Goal: Information Seeking & Learning: Learn about a topic

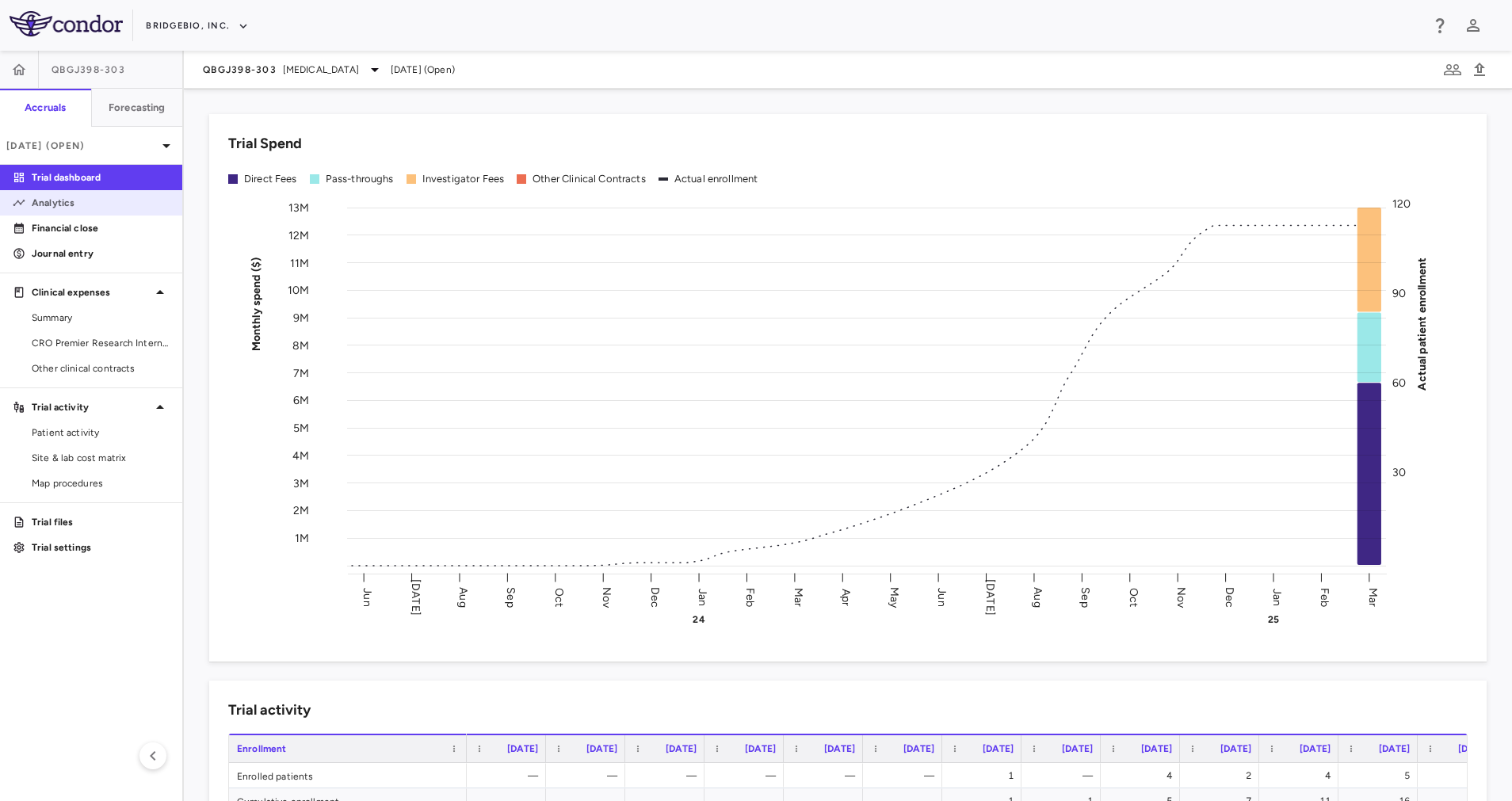
click at [53, 204] on p "Analytics" at bounding box center [101, 202] width 138 height 15
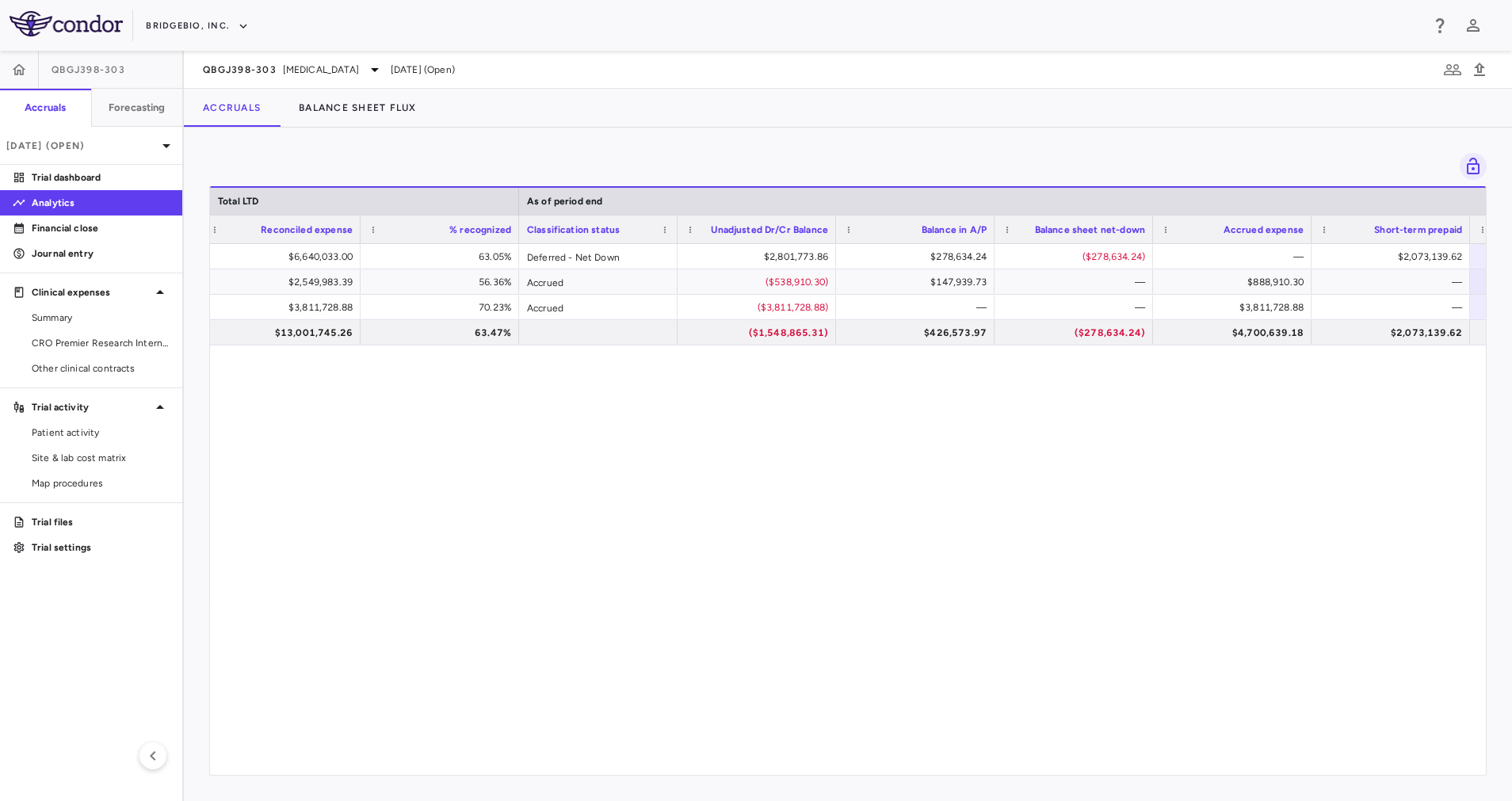
scroll to position [0, 1394]
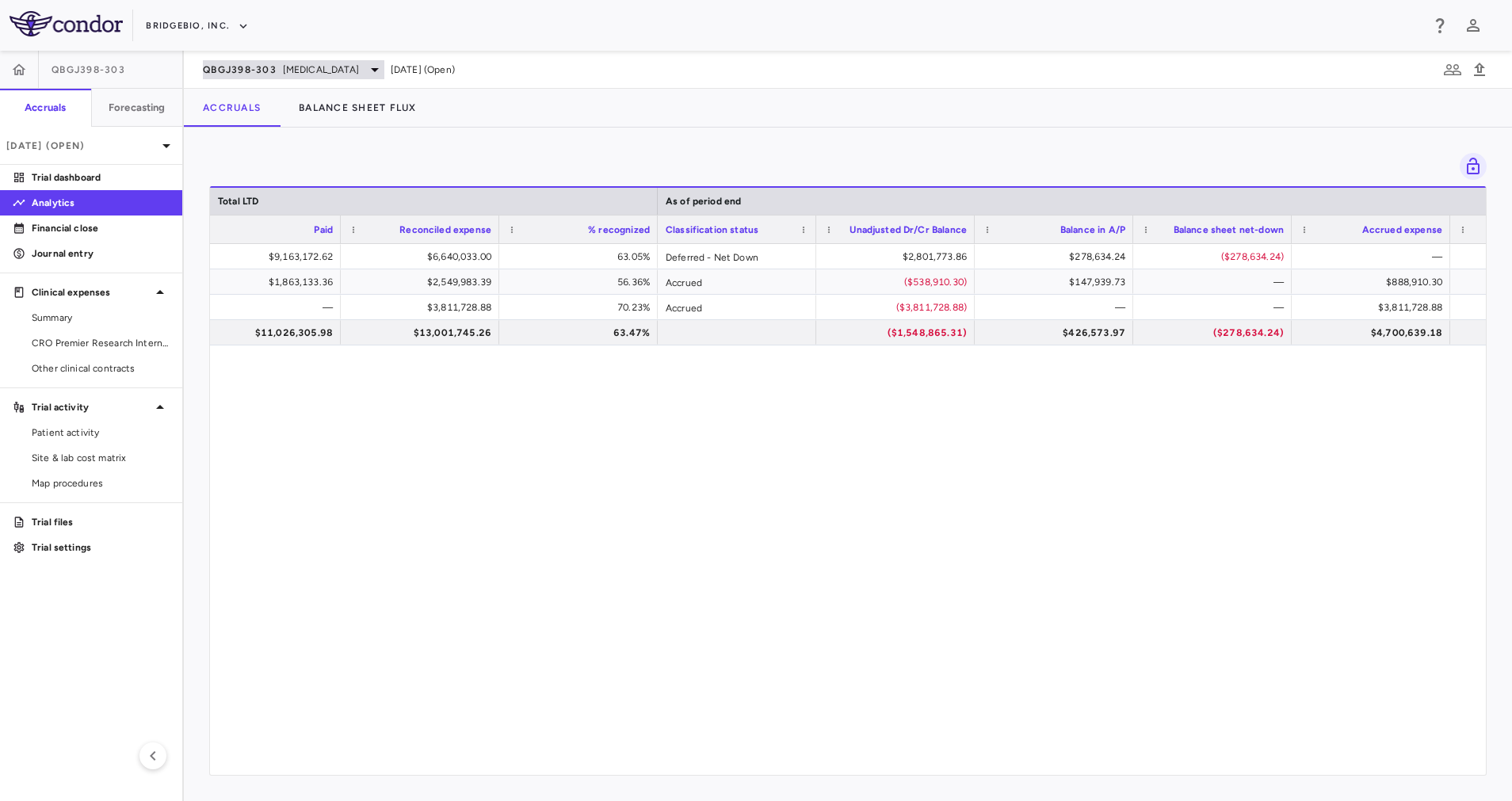
click at [347, 70] on span "[MEDICAL_DATA]" at bounding box center [321, 70] width 77 height 15
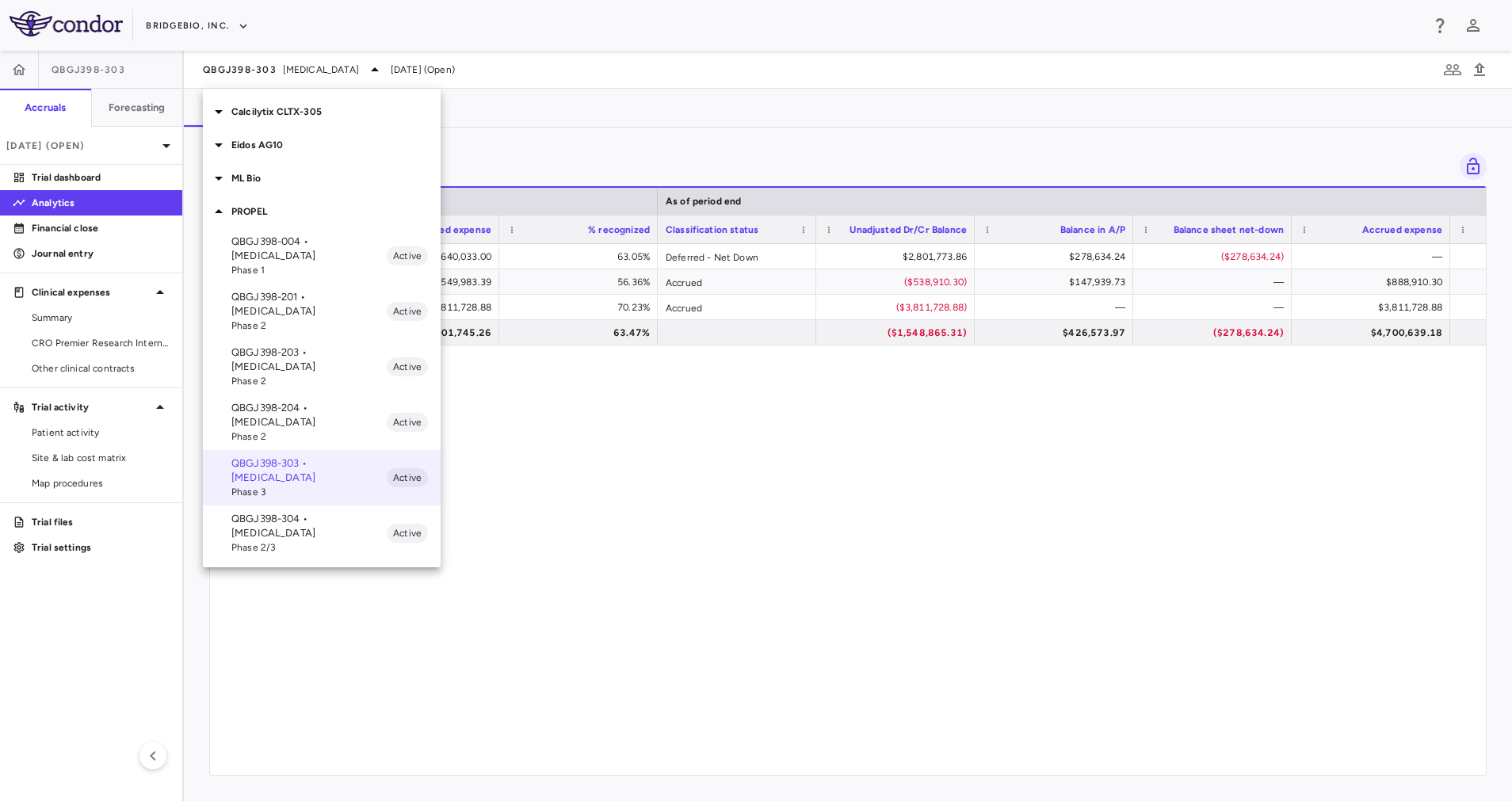
click at [308, 237] on p "QBGJ398-004 • [MEDICAL_DATA]" at bounding box center [309, 248] width 155 height 28
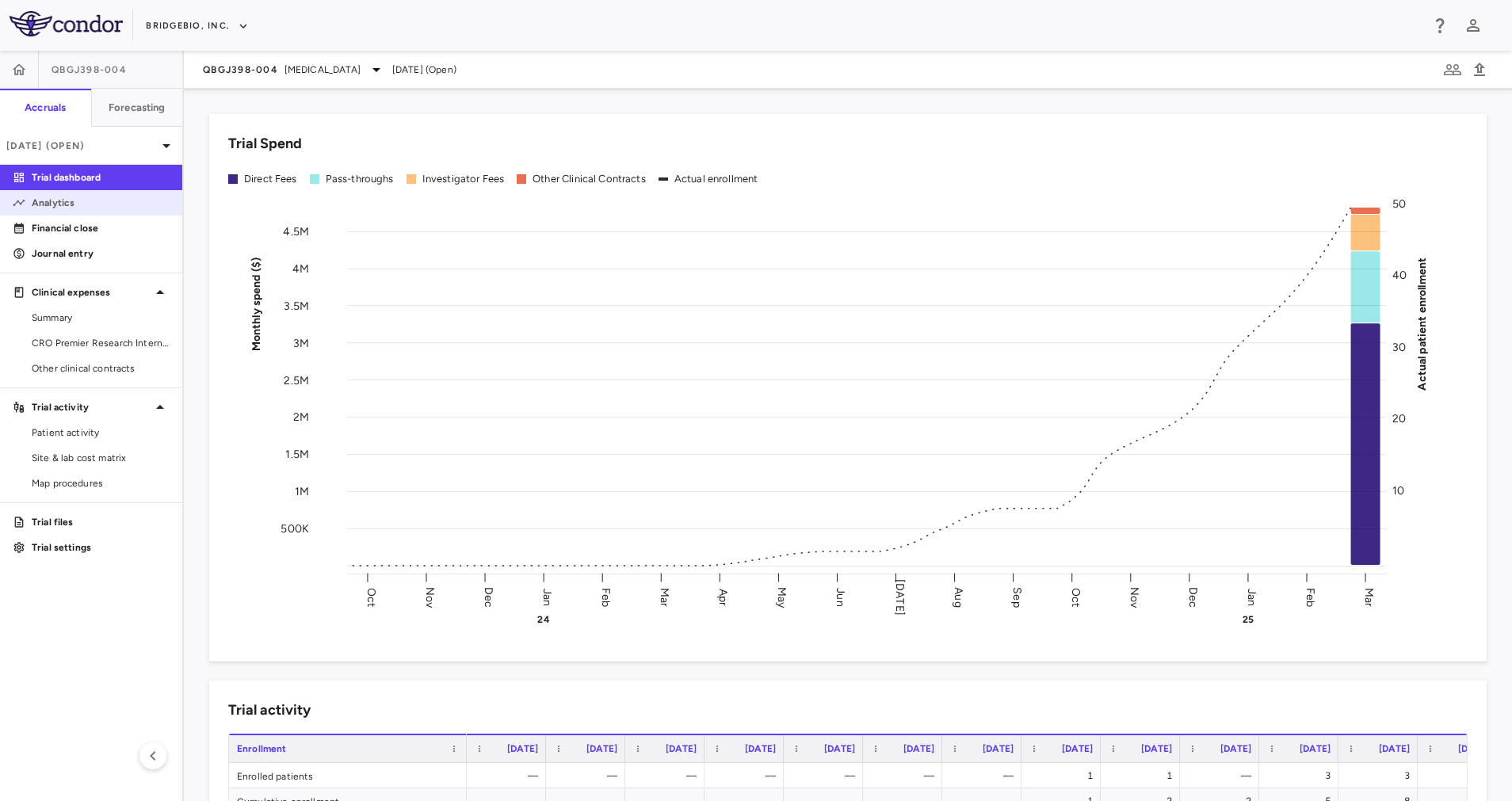
click at [46, 197] on p "Analytics" at bounding box center [101, 202] width 138 height 15
